Goal: Find specific page/section: Find specific page/section

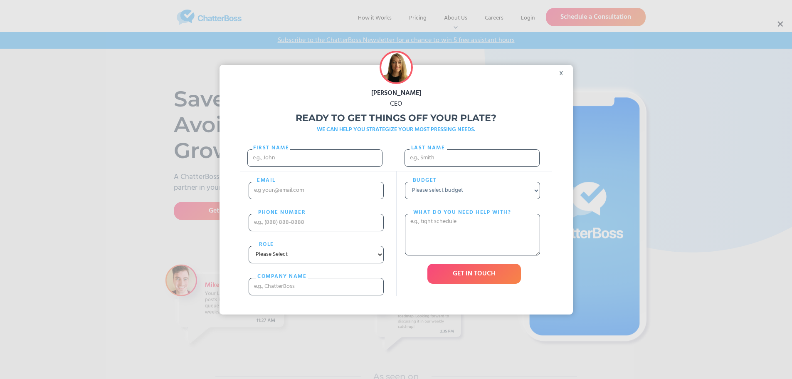
click at [565, 75] on div "x" at bounding box center [563, 71] width 19 height 12
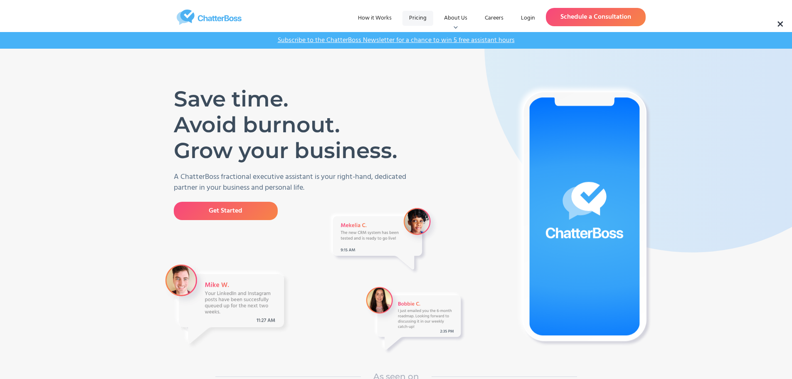
click at [423, 18] on link "Pricing" at bounding box center [417, 18] width 31 height 15
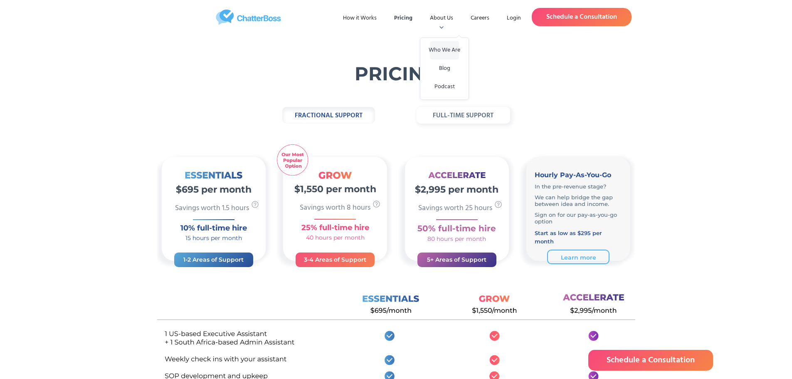
click at [439, 47] on link "Who We Are" at bounding box center [444, 50] width 29 height 18
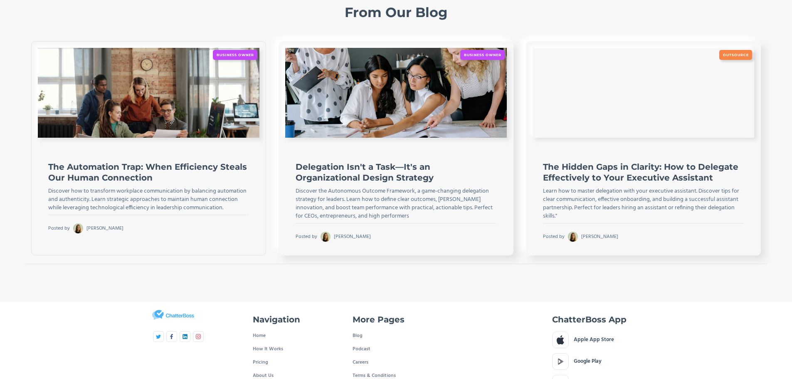
scroll to position [1829, 0]
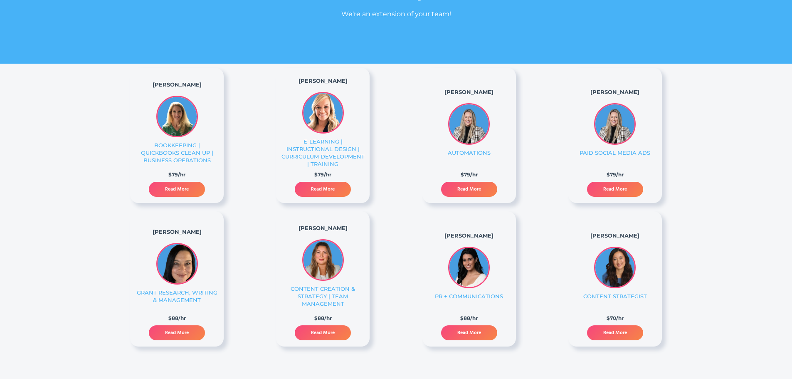
scroll to position [125, 0]
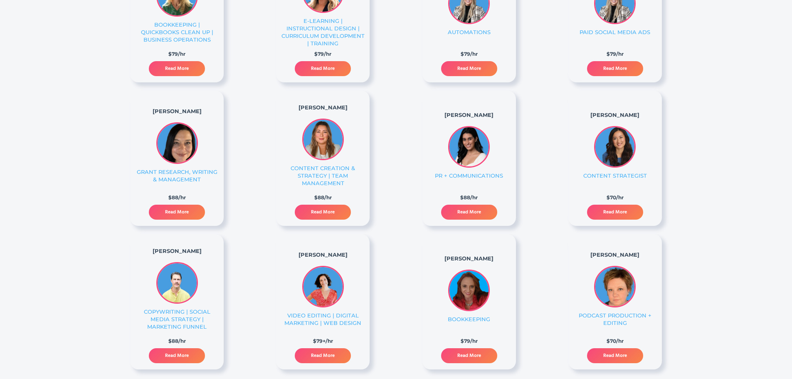
scroll to position [249, 0]
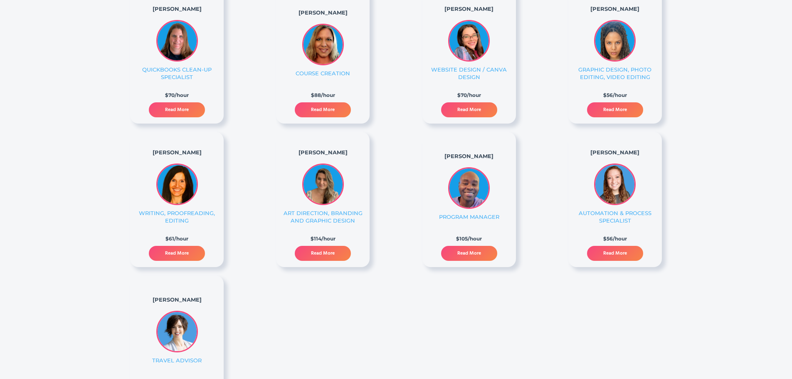
scroll to position [1247, 0]
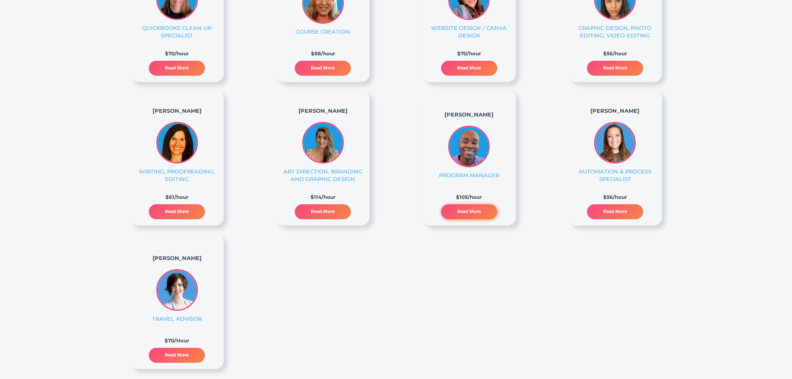
click at [469, 214] on link "Read More" at bounding box center [469, 211] width 56 height 15
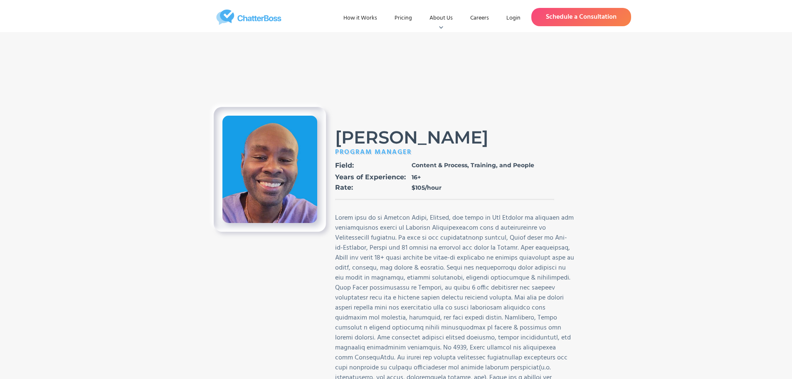
click at [464, 227] on div at bounding box center [456, 308] width 243 height 190
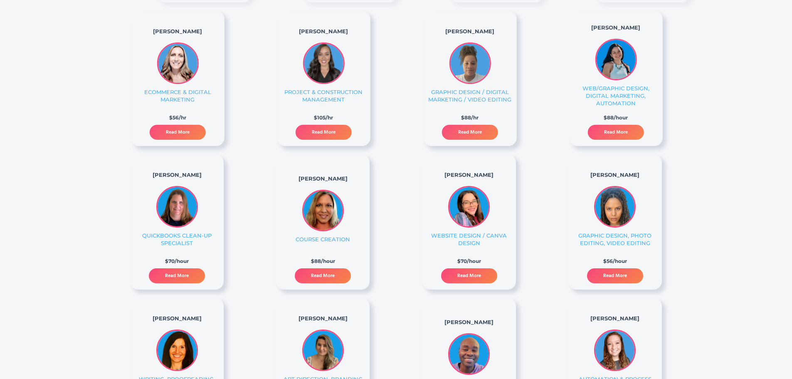
scroll to position [1039, 0]
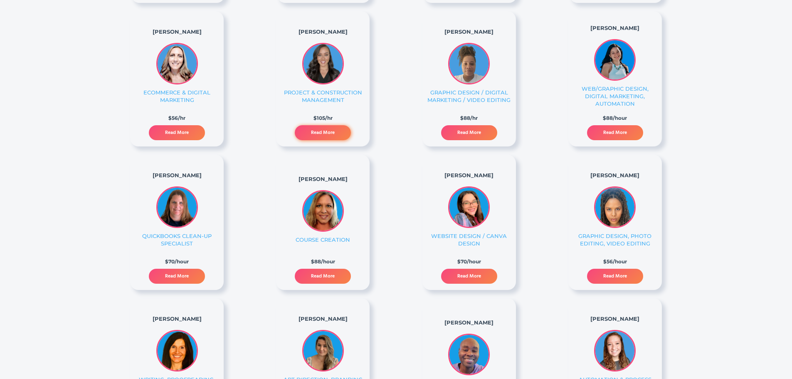
click at [334, 127] on link "Read More" at bounding box center [323, 132] width 56 height 15
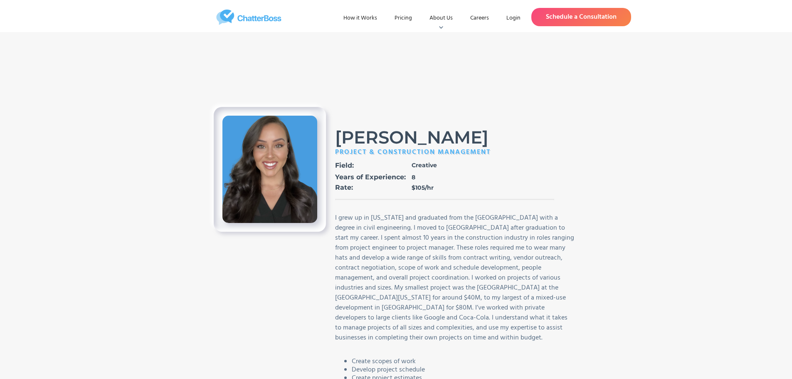
click at [418, 268] on div "I grew up in [US_STATE] and graduated from the [GEOGRAPHIC_DATA] with a degree …" at bounding box center [456, 278] width 243 height 130
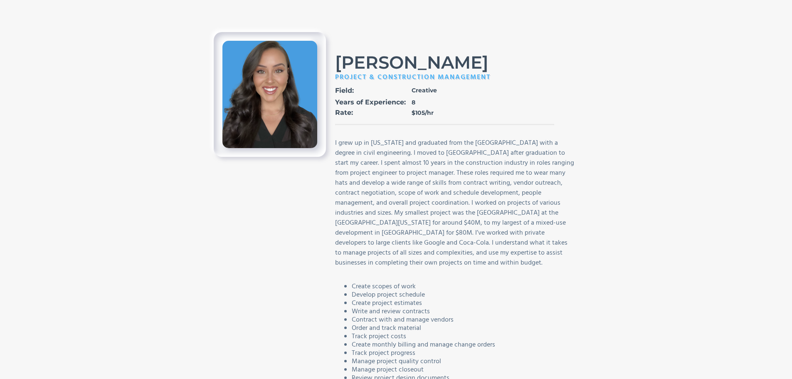
scroll to position [83, 0]
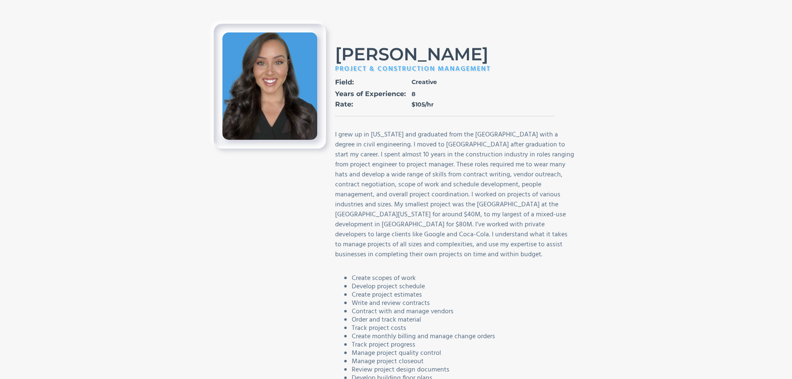
click at [412, 198] on div "I grew up in [US_STATE] and graduated from the [GEOGRAPHIC_DATA] with a degree …" at bounding box center [456, 195] width 243 height 130
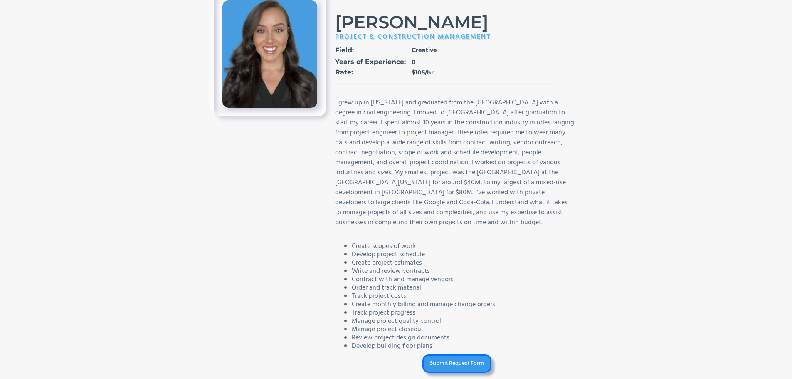
scroll to position [166, 0]
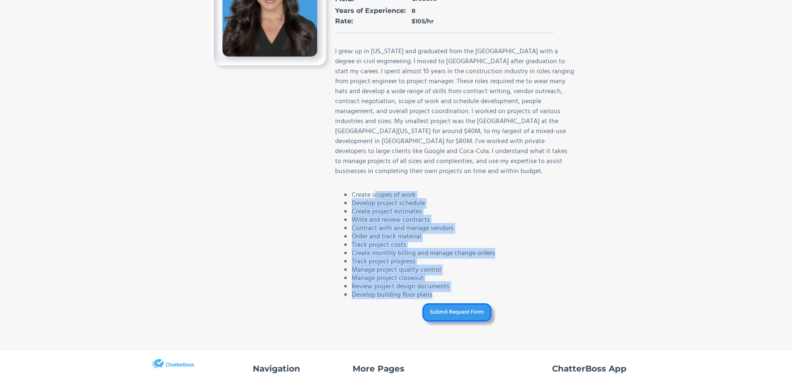
drag, startPoint x: 375, startPoint y: 195, endPoint x: 460, endPoint y: 294, distance: 130.0
click at [460, 294] on ul "Create scopes of work Develop project schedule Create project estimates Write a…" at bounding box center [415, 245] width 160 height 108
click at [471, 265] on li "Track project progress" at bounding box center [423, 261] width 143 height 8
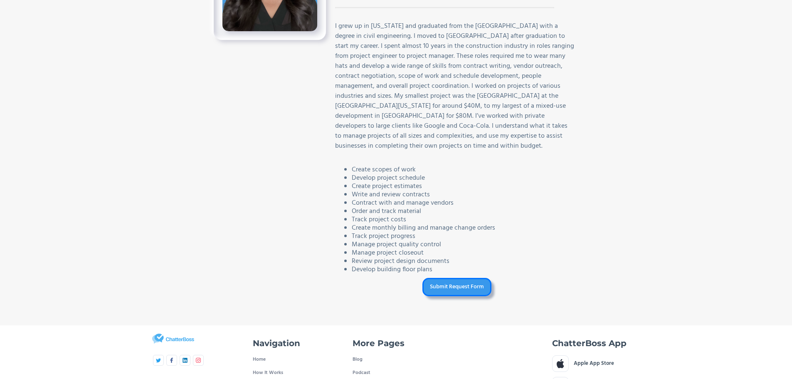
scroll to position [291, 0]
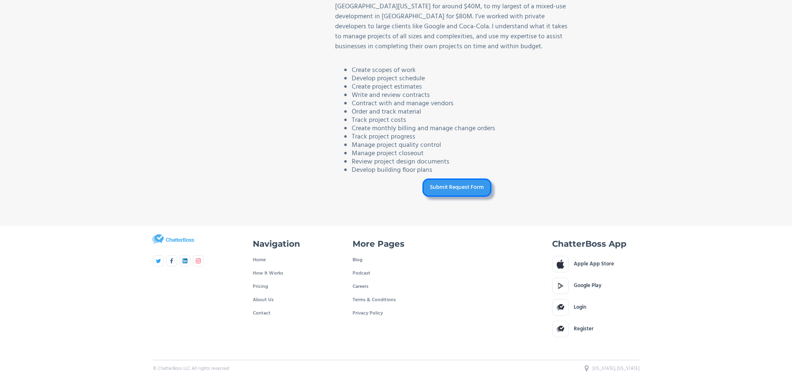
click at [457, 192] on link "Submit Request Form" at bounding box center [456, 187] width 69 height 18
